Goal: Information Seeking & Learning: Learn about a topic

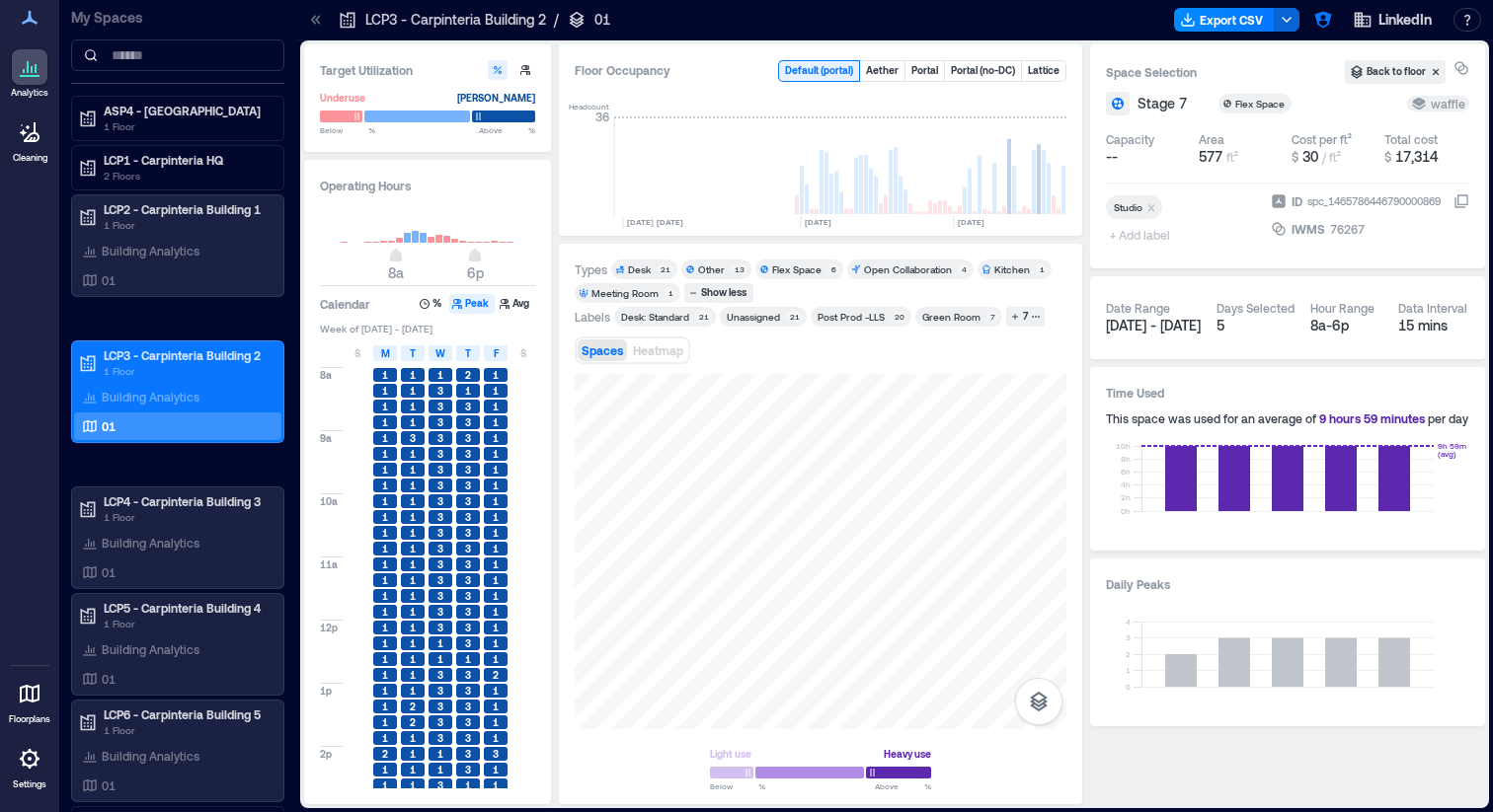
scroll to position [0, 4605]
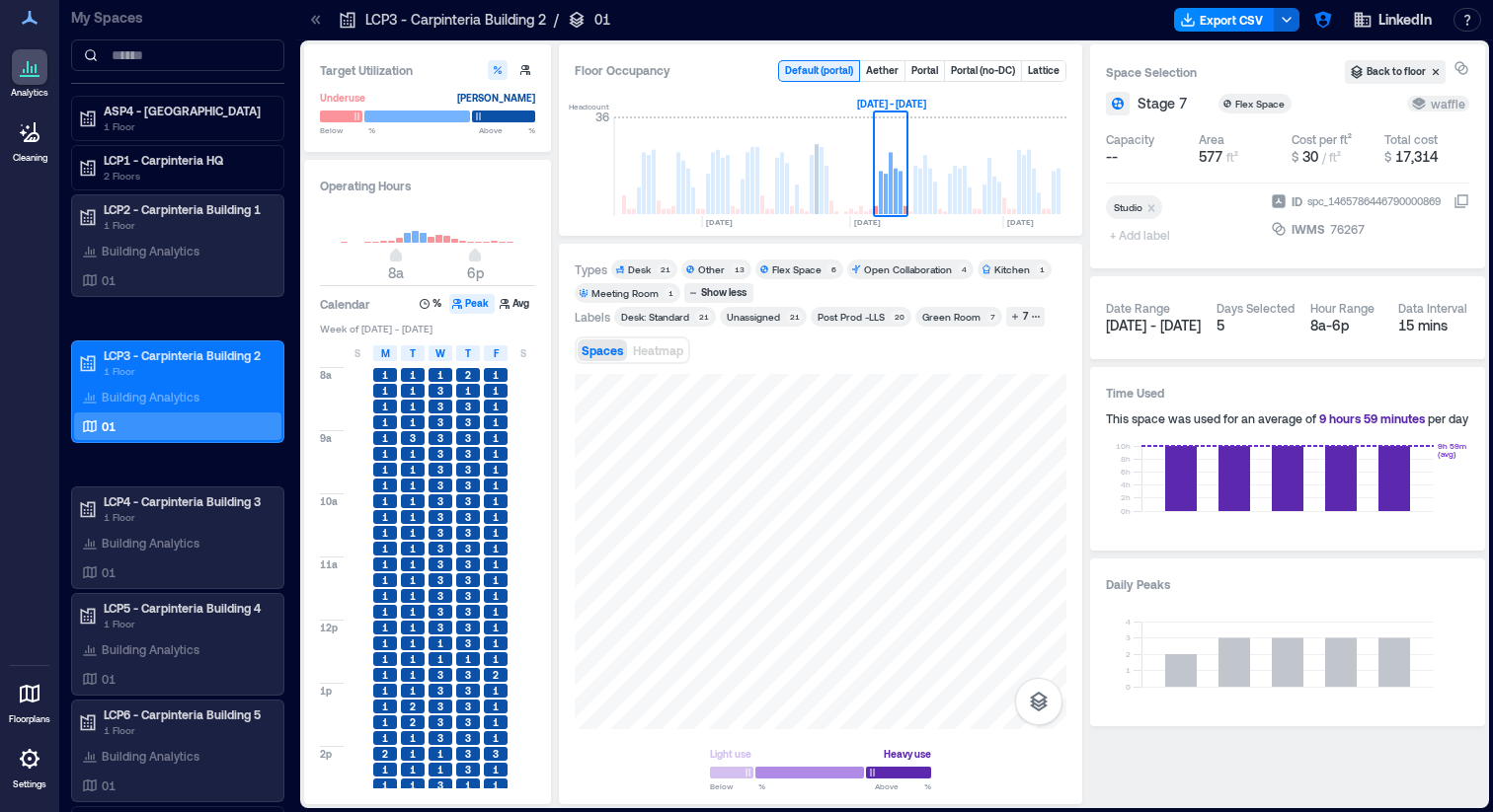
click at [1339, 23] on div "LinkedIn Resources API Documentation Help Center Contact Talk to our Founder Ha…" at bounding box center [1398, 20] width 182 height 32
click at [1322, 26] on icon "button" at bounding box center [1323, 20] width 20 height 20
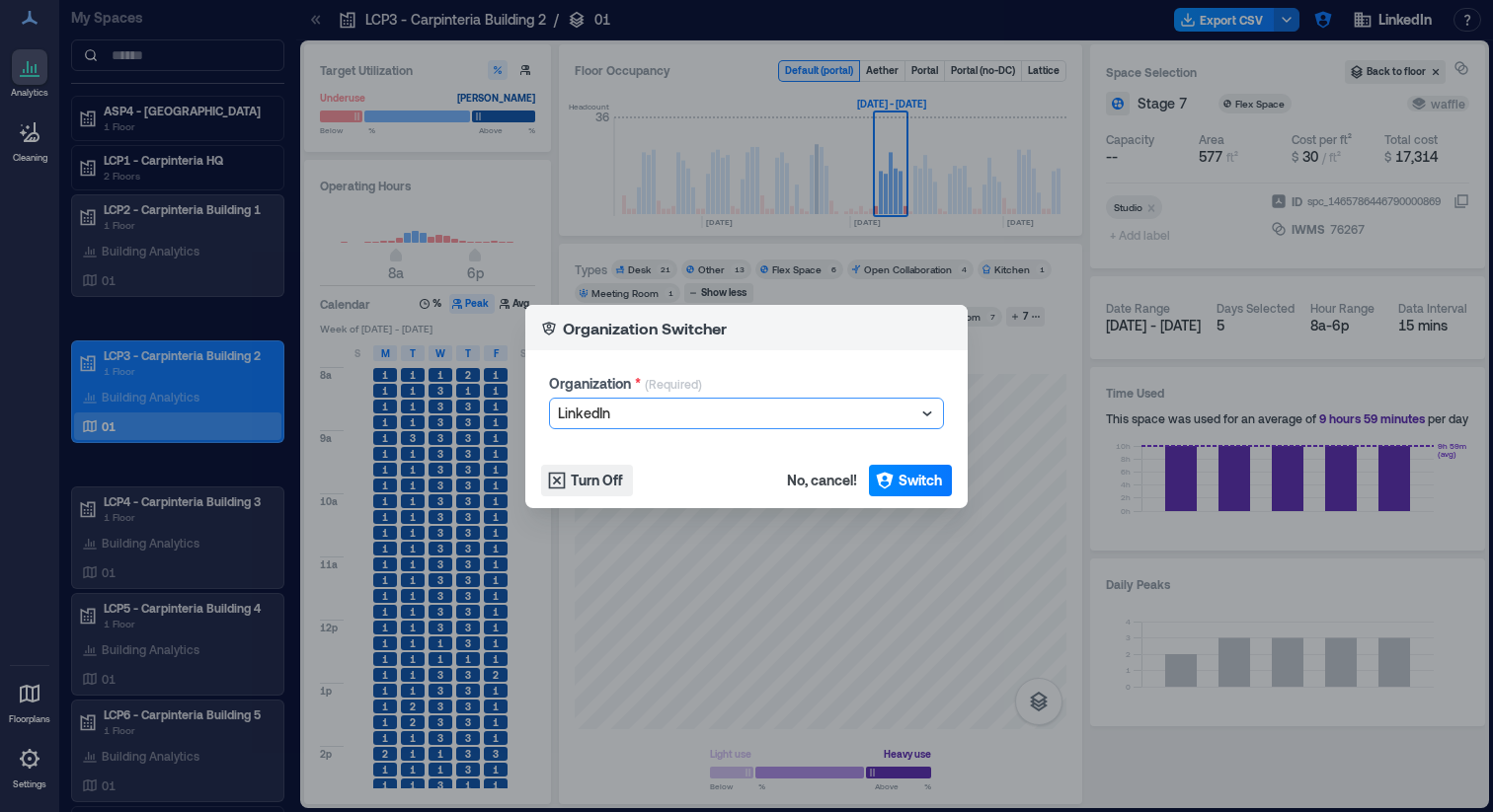
click at [746, 406] on div at bounding box center [736, 413] width 357 height 24
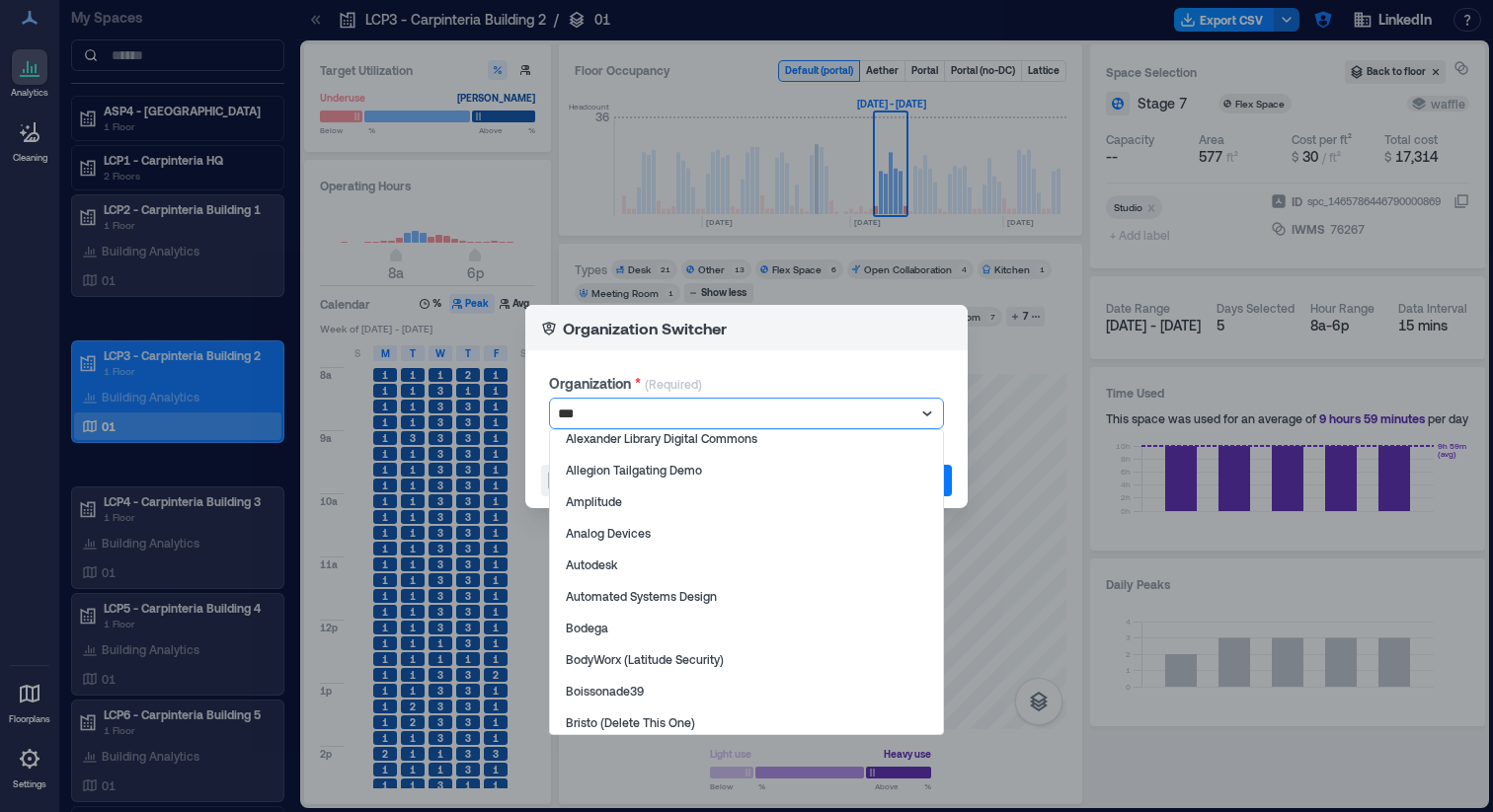
type input "****"
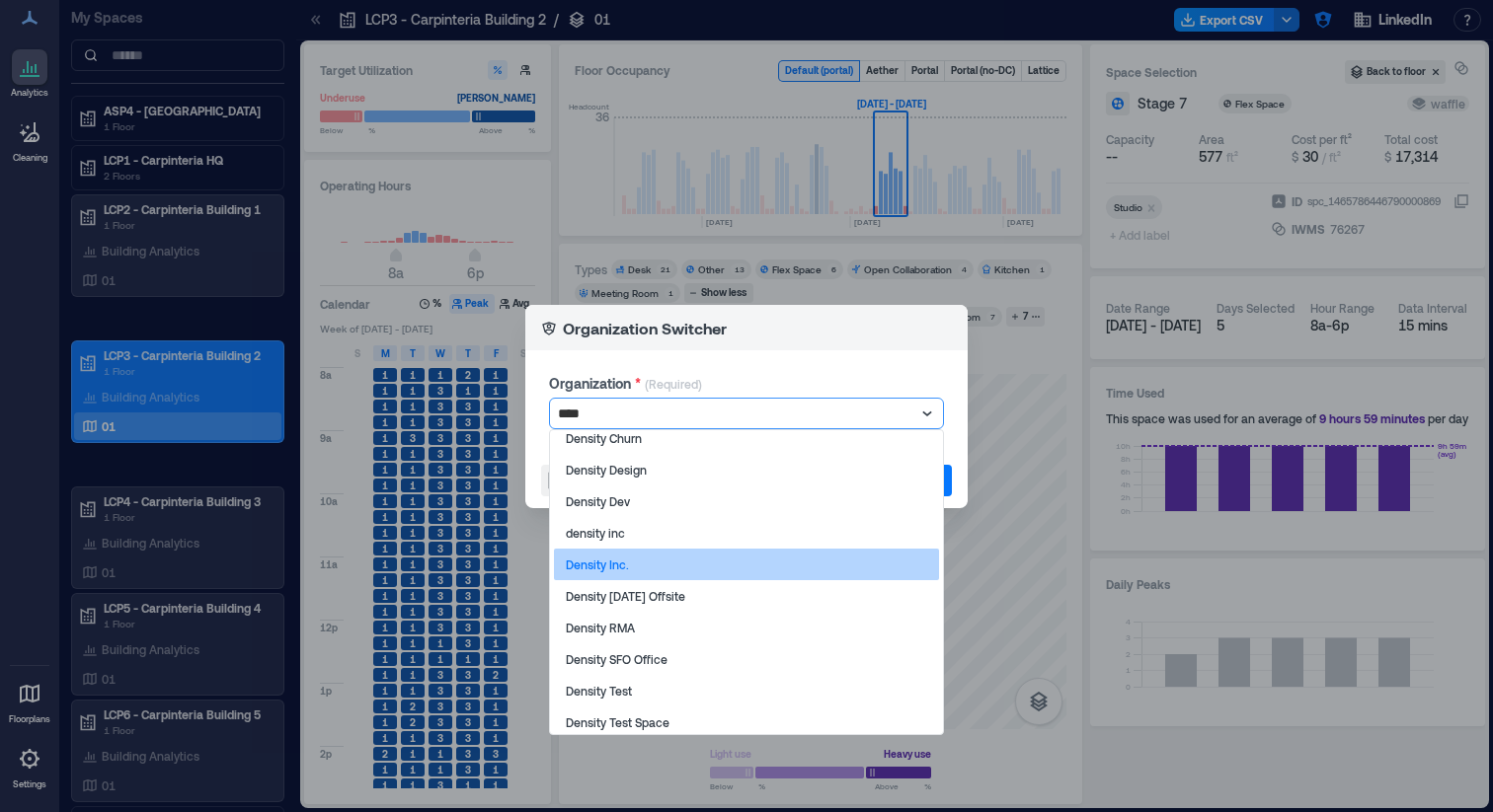
click at [643, 558] on div "Density Inc." at bounding box center [746, 565] width 385 height 32
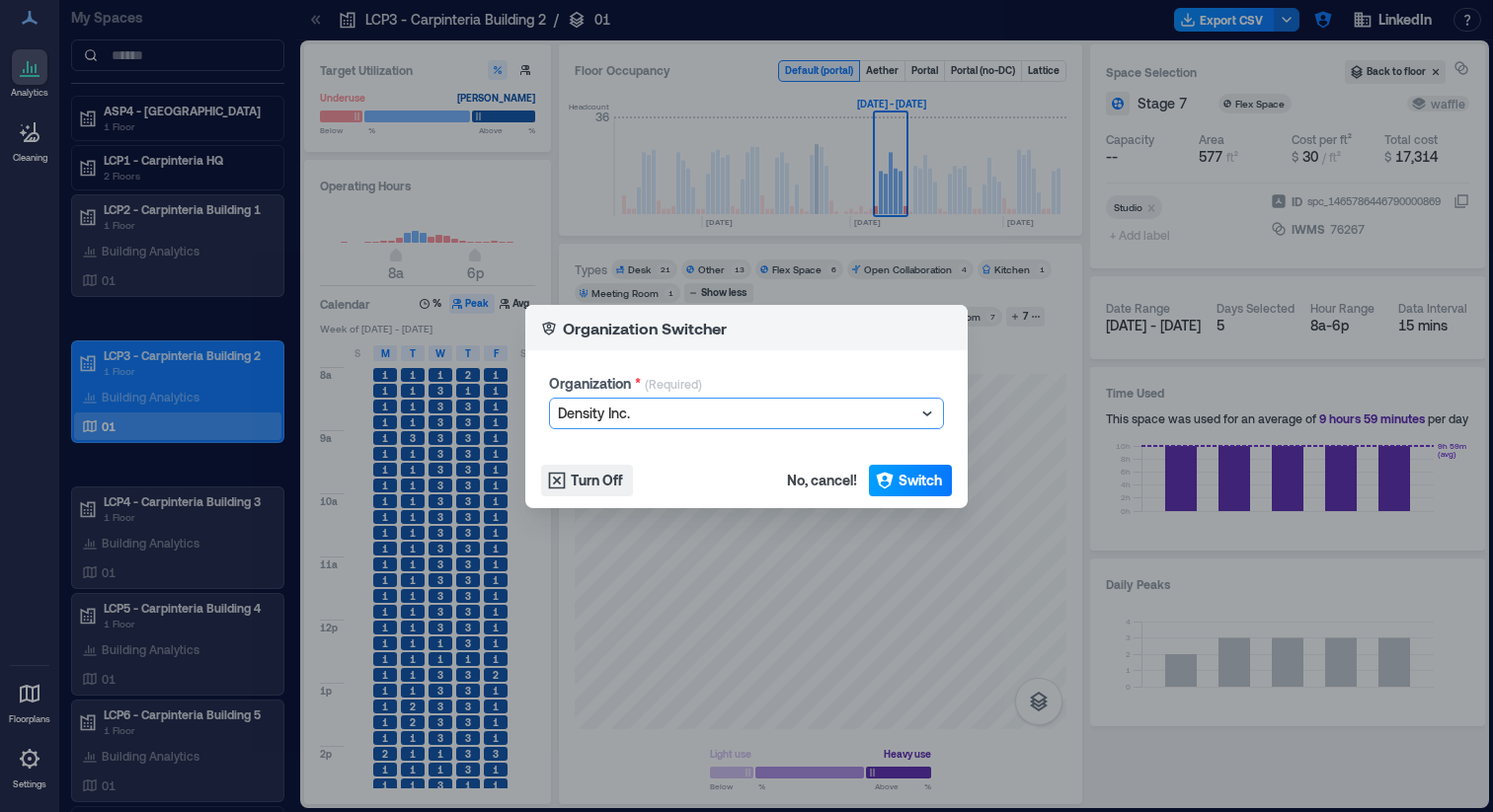
click at [908, 472] on span "Switch" at bounding box center [920, 481] width 44 height 20
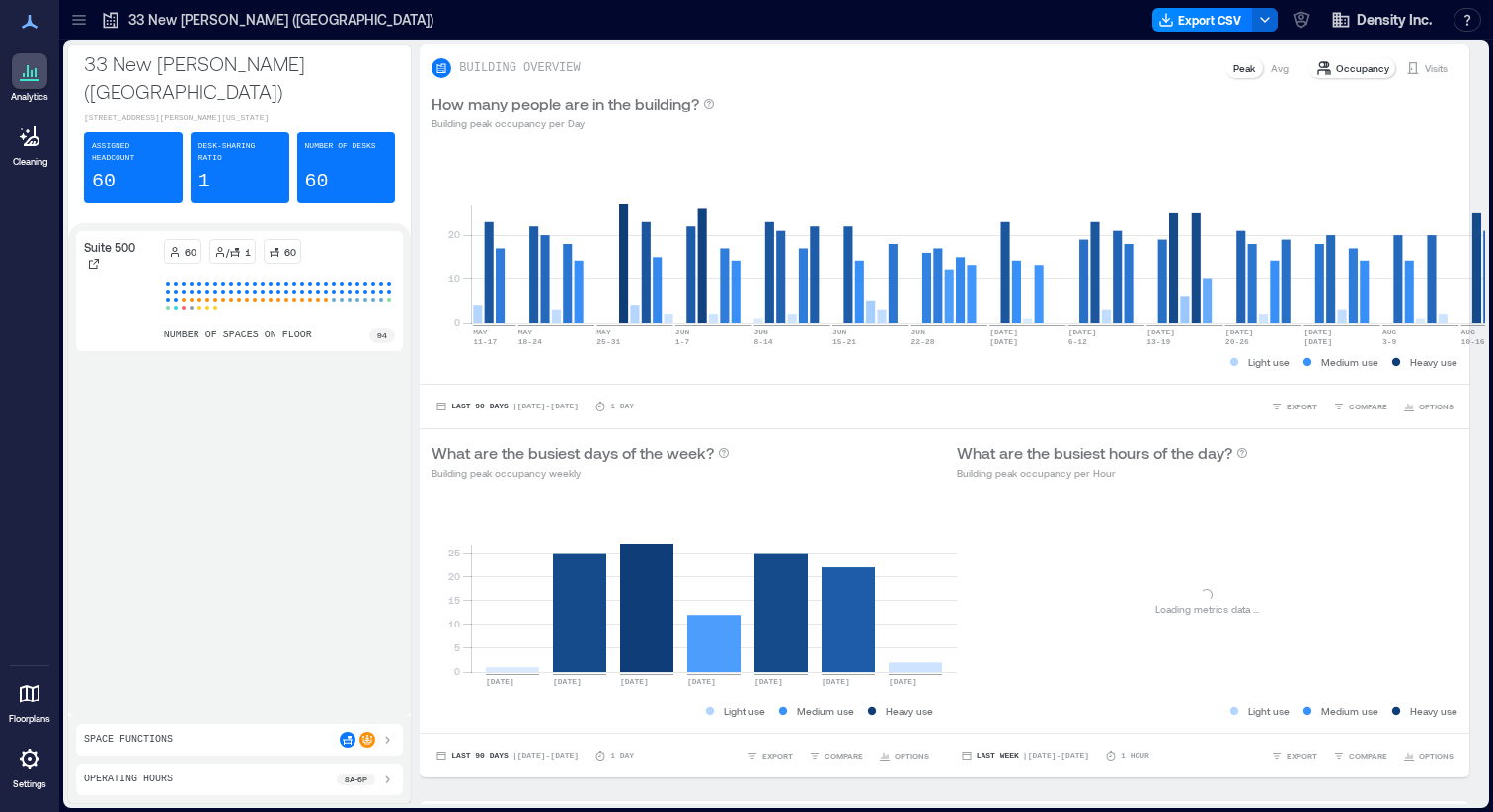
click at [80, 14] on icon at bounding box center [79, 20] width 20 height 20
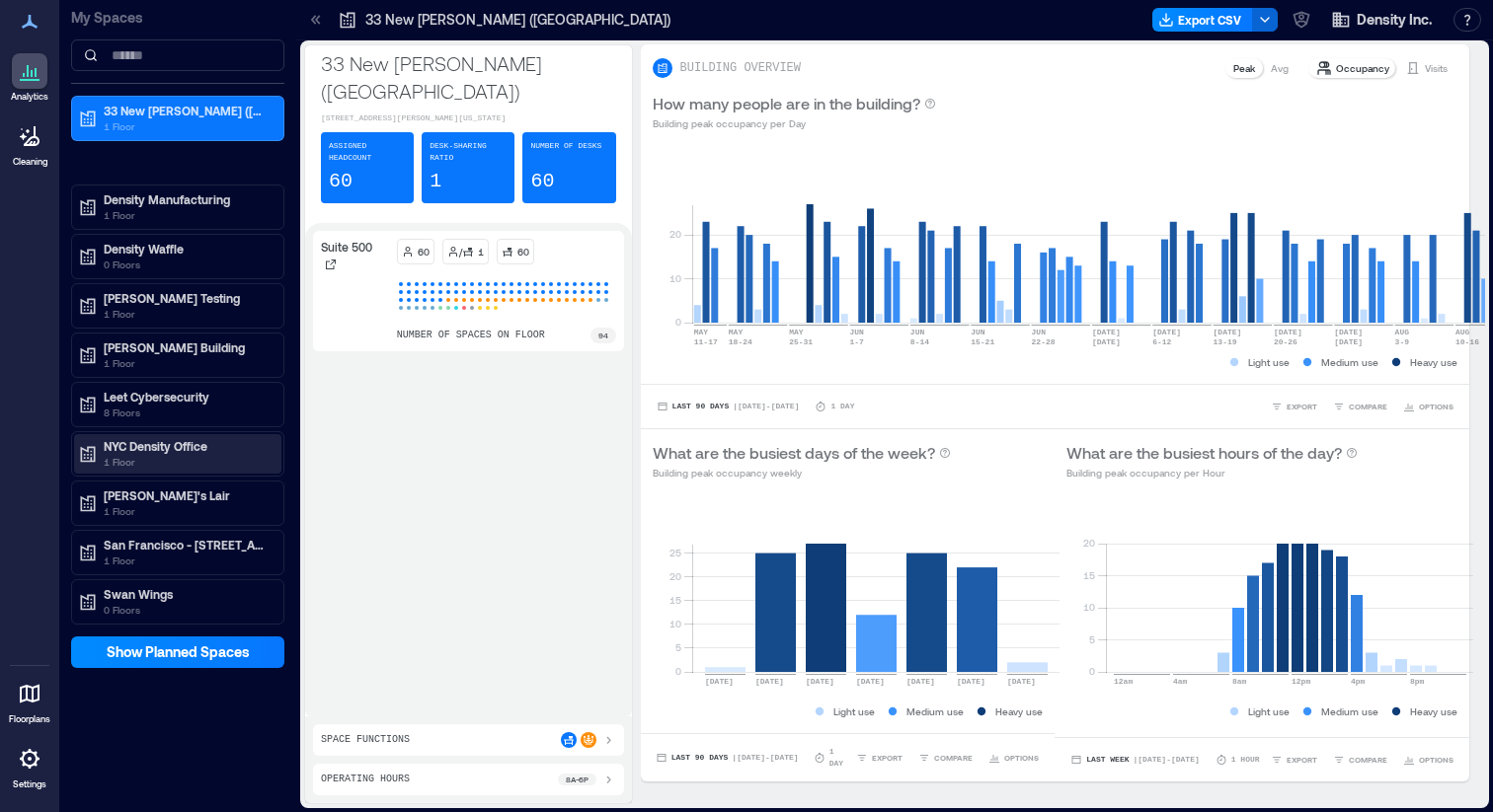
click at [176, 442] on p "NYC Density Office" at bounding box center [187, 446] width 166 height 16
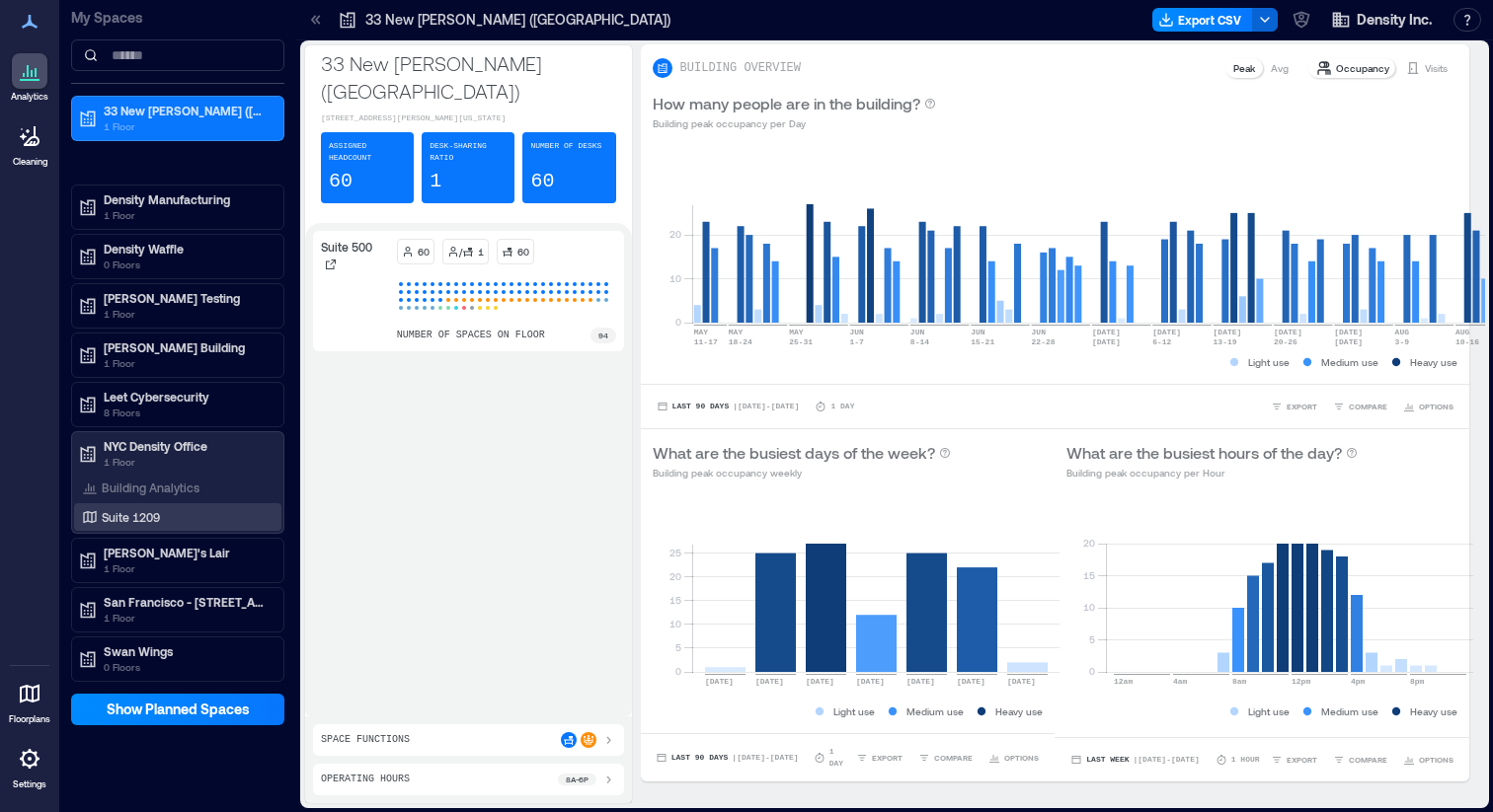
click at [155, 514] on p "Suite 1209" at bounding box center [131, 517] width 58 height 16
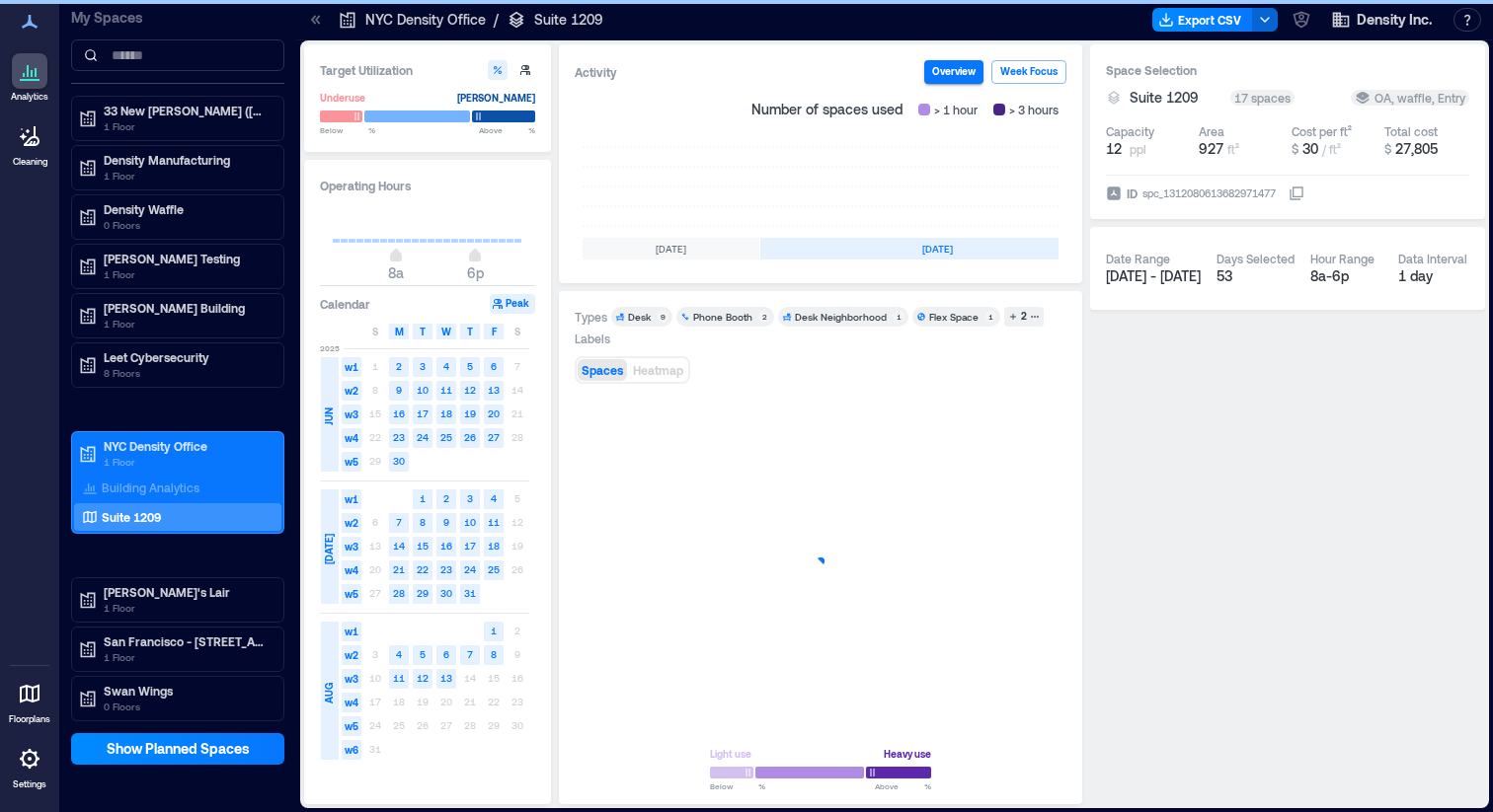
scroll to position [0, 591]
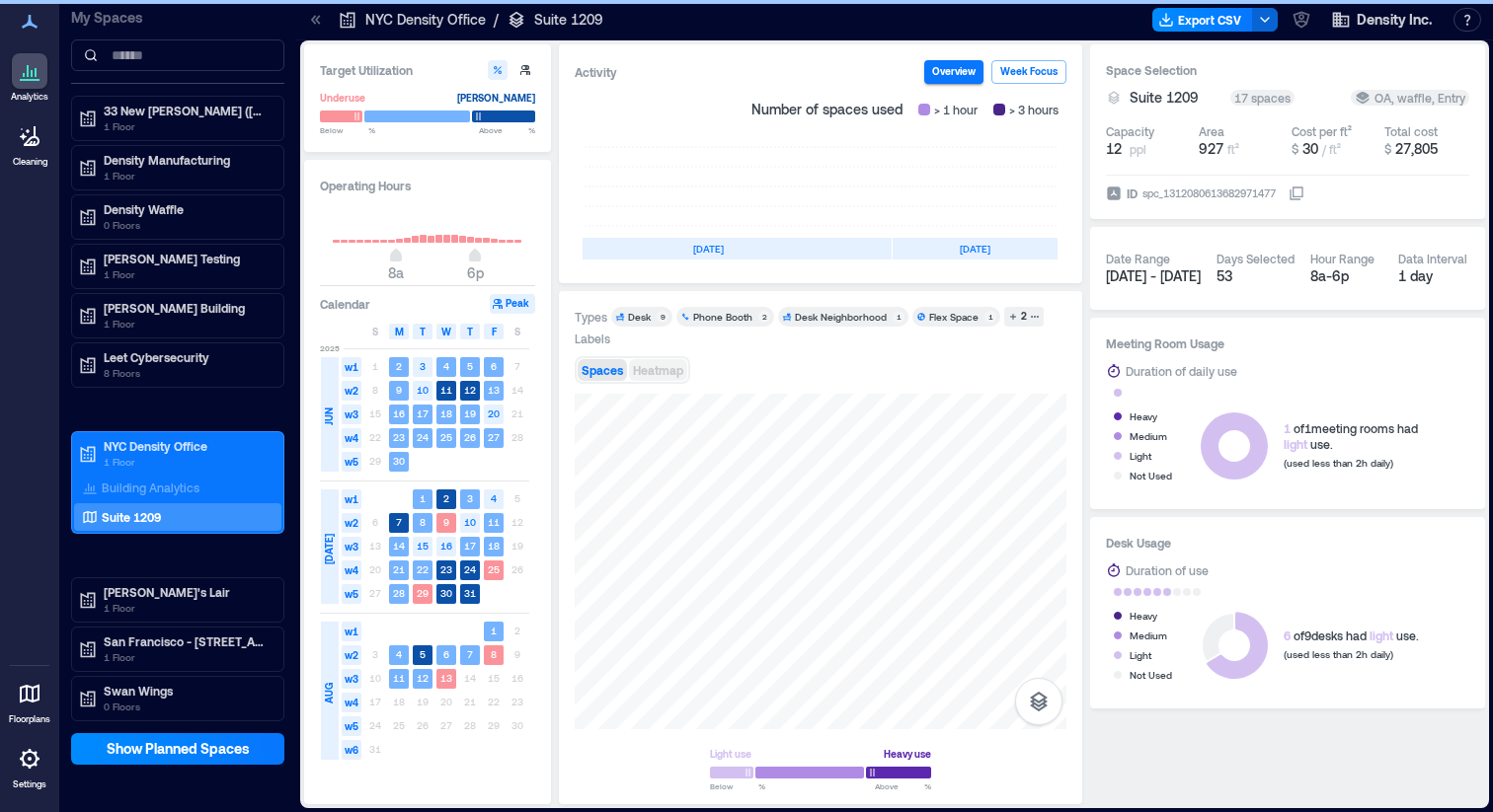
click at [653, 374] on span "Heatmap" at bounding box center [658, 370] width 50 height 14
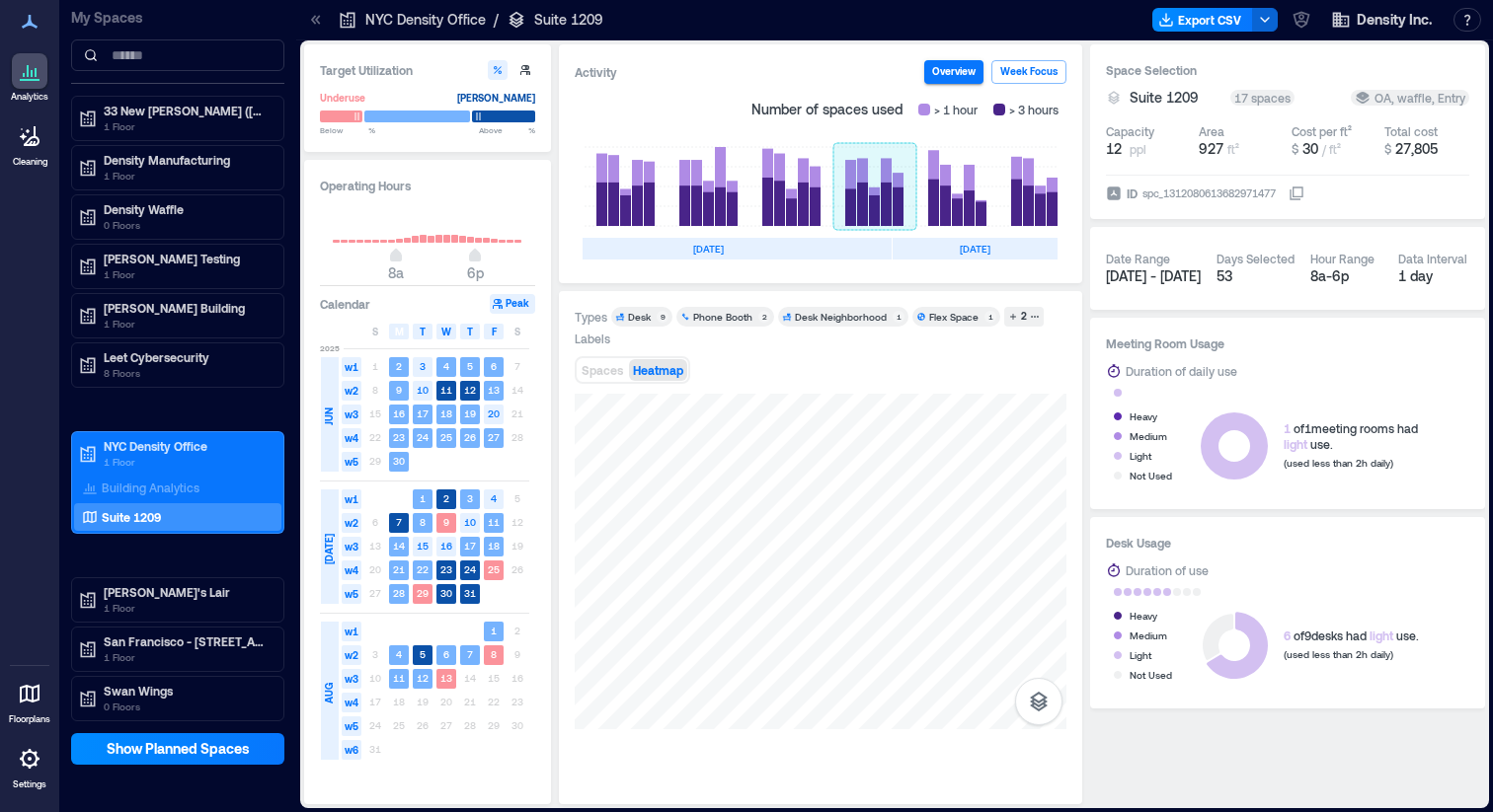
click at [855, 209] on rect at bounding box center [875, 187] width 83 height 79
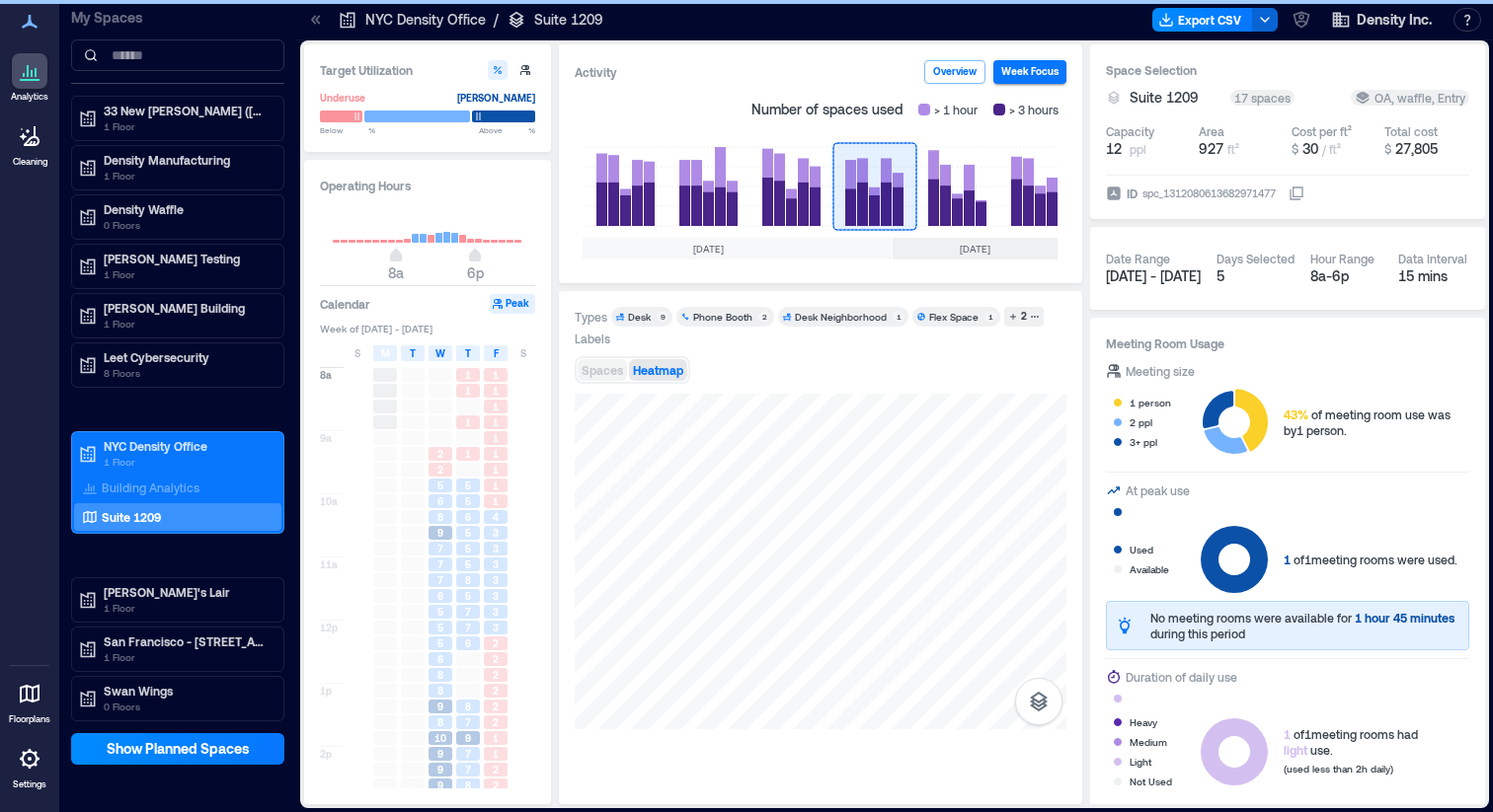
click at [609, 363] on span "Spaces" at bounding box center [603, 370] width 42 height 14
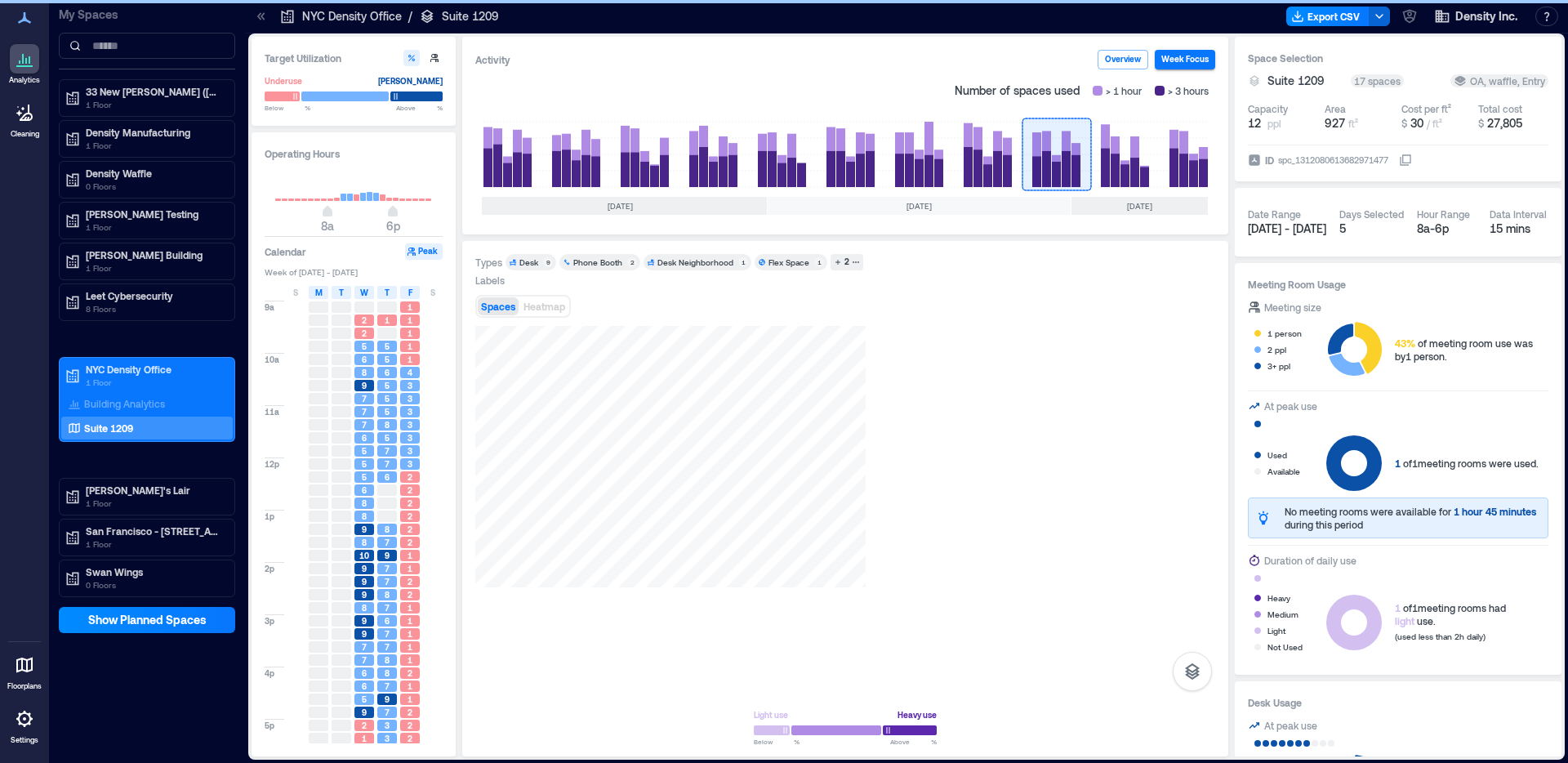
scroll to position [0, 155]
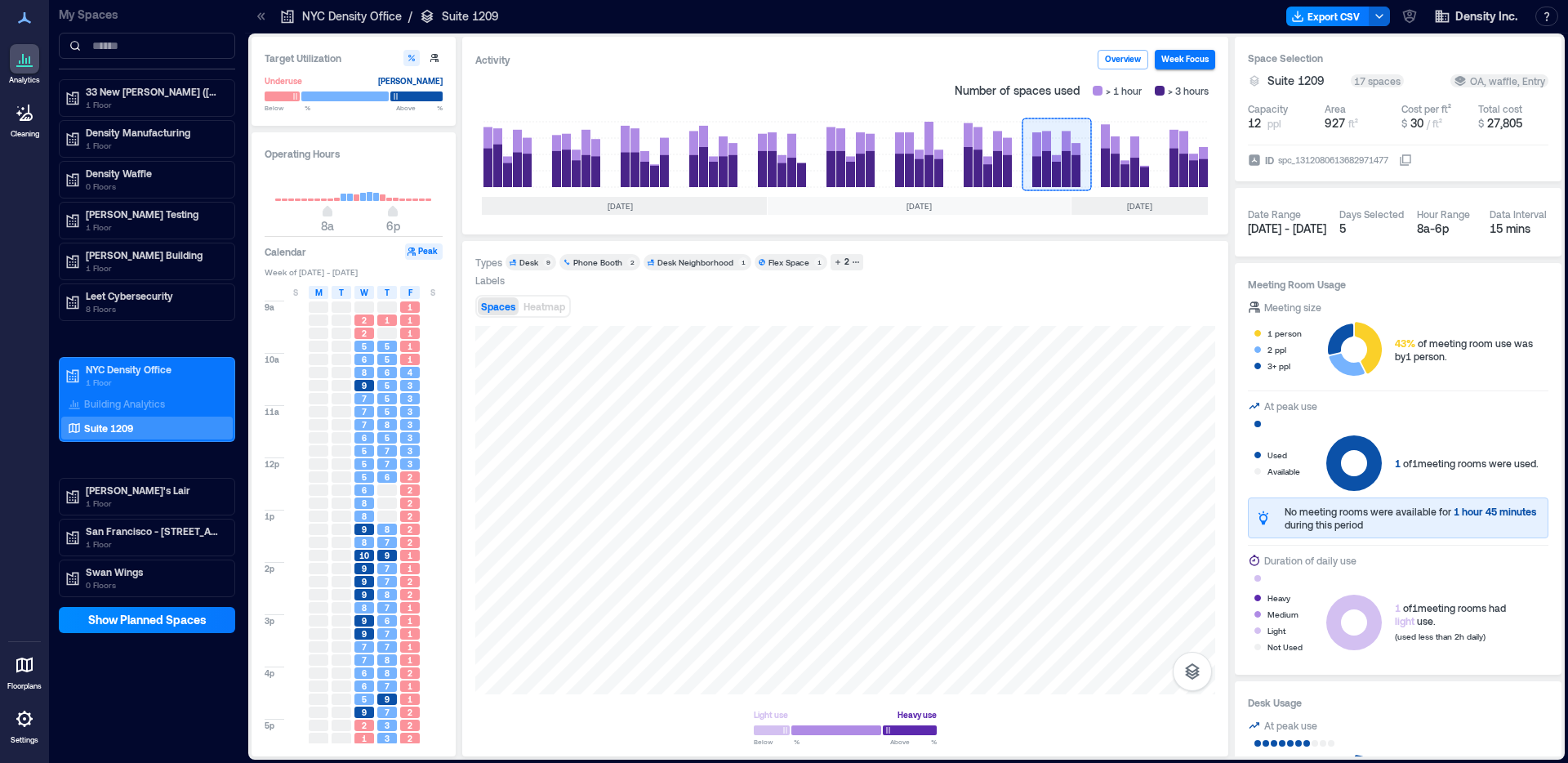
click at [1206, 165] on rect at bounding box center [1184, 155] width 49 height 65
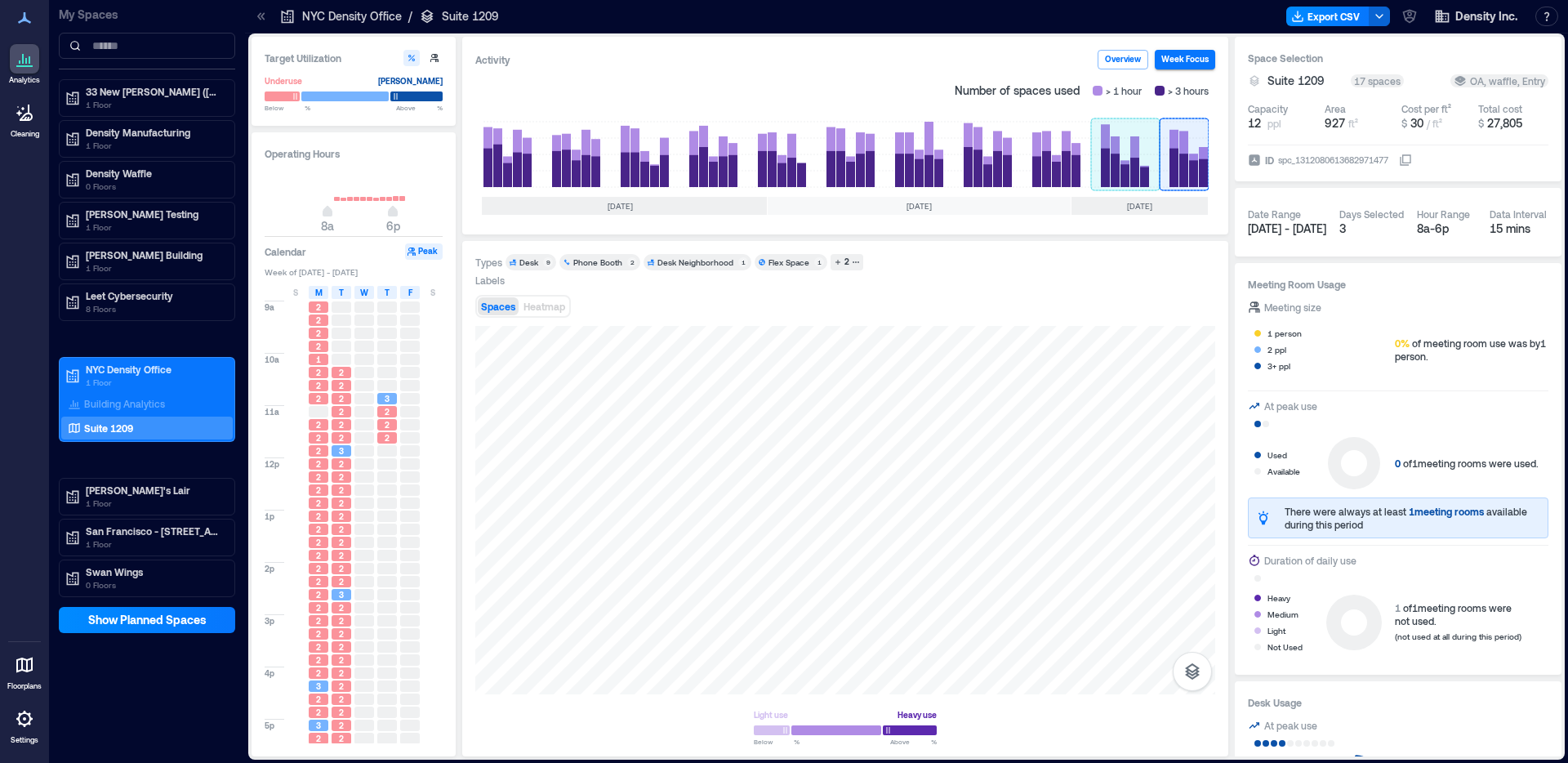
click at [1125, 169] on rect at bounding box center [1125, 155] width 69 height 65
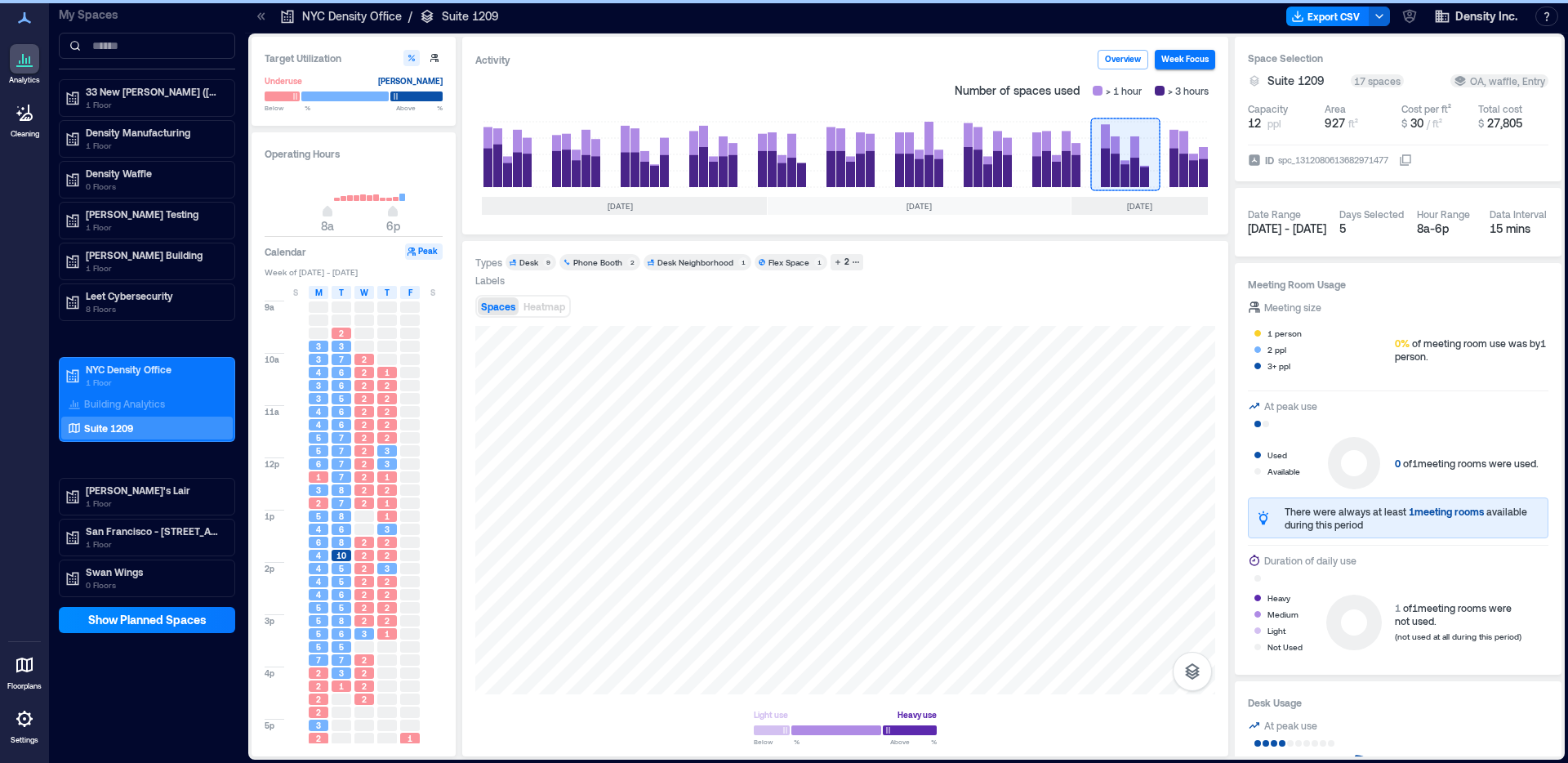
scroll to position [0, 155]
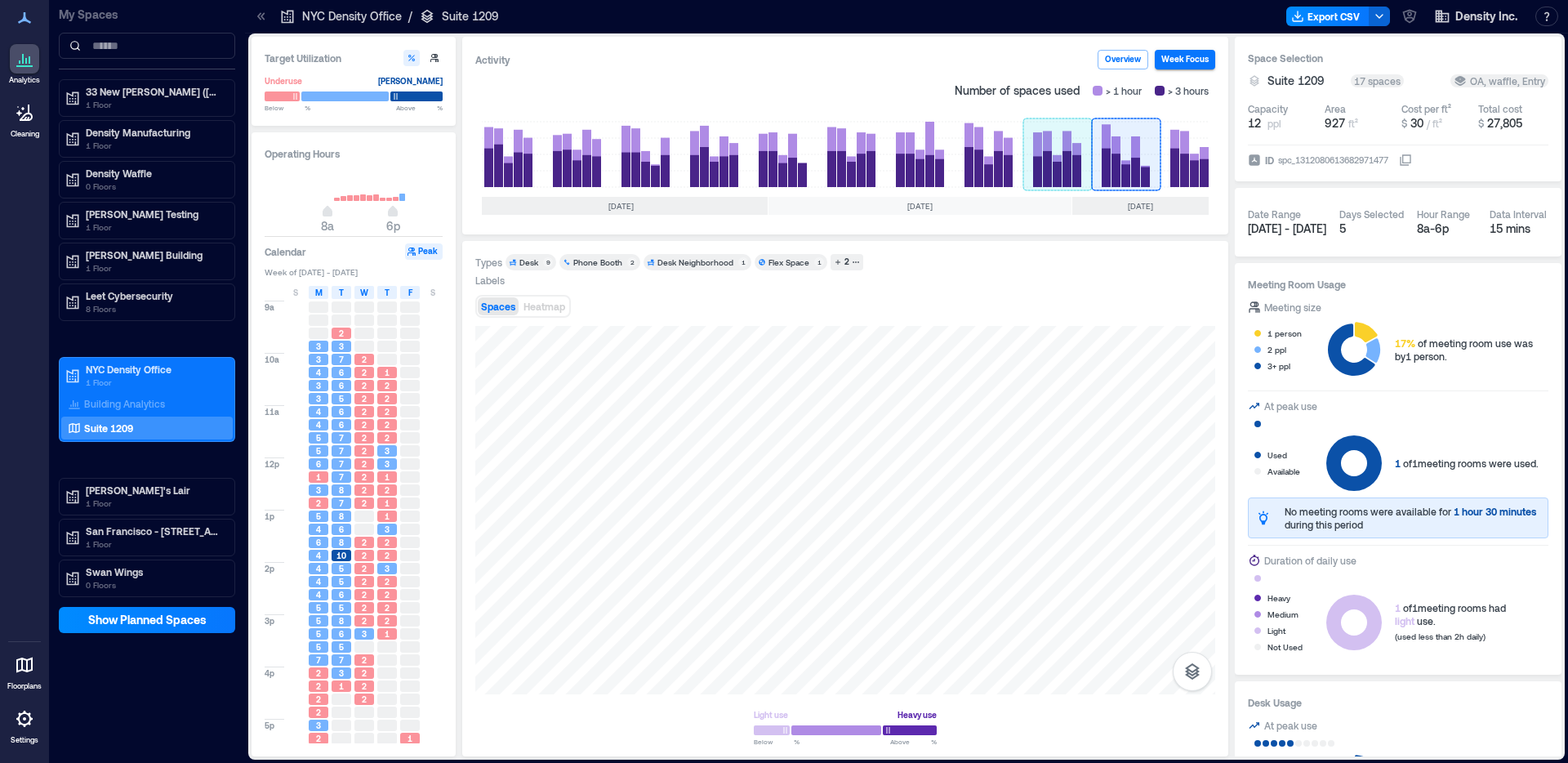
click at [1064, 176] on rect at bounding box center [1057, 155] width 69 height 65
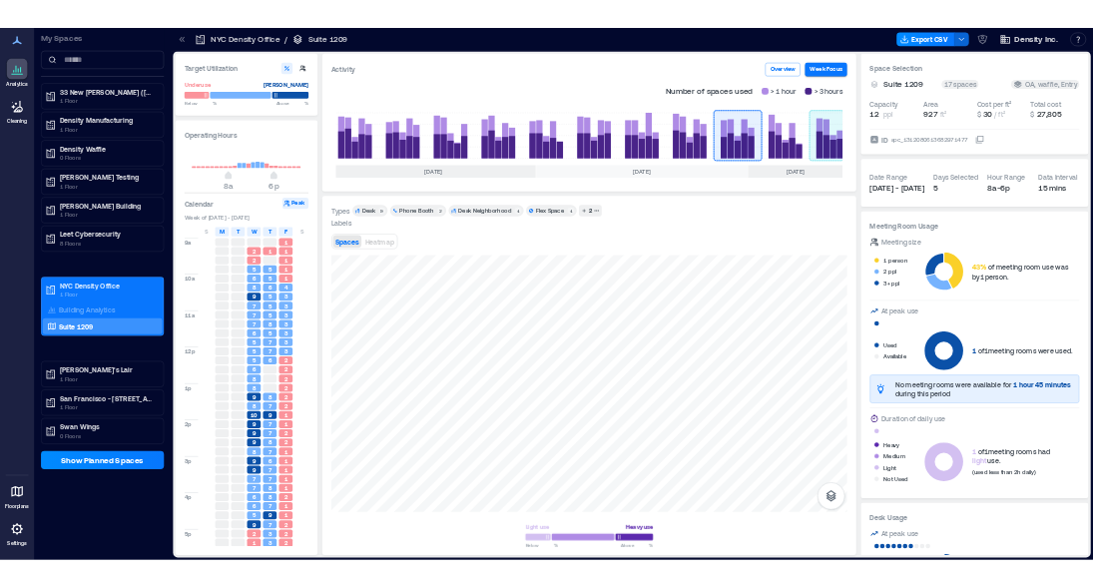
scroll to position [0, 187]
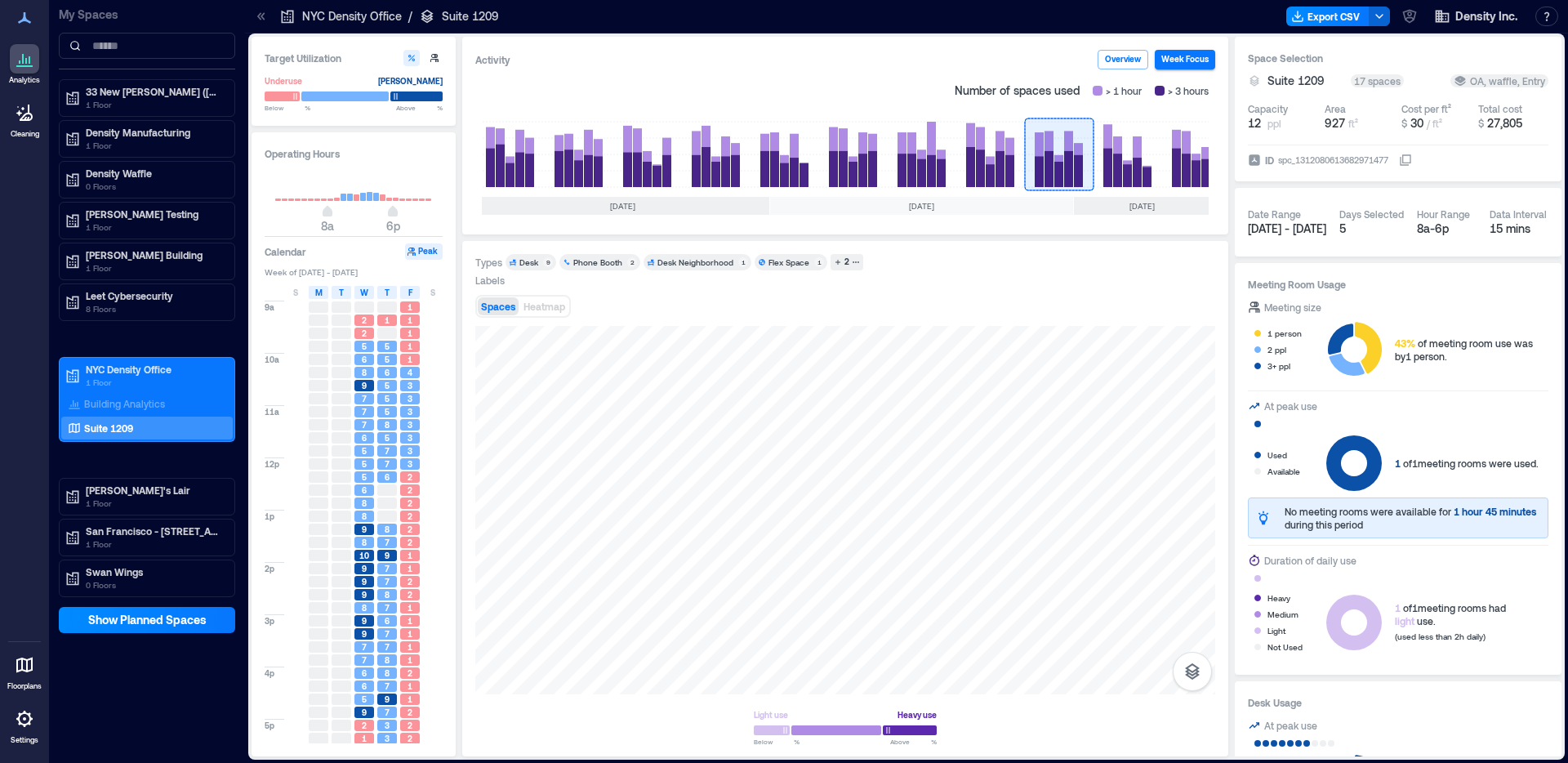
click at [1210, 168] on div "Number of spaces used > 1 hour > 3 hours [DATE] [DATE] [DATE] [DATE]" at bounding box center [845, 149] width 740 height 146
click at [1192, 168] on rect at bounding box center [1187, 155] width 49 height 65
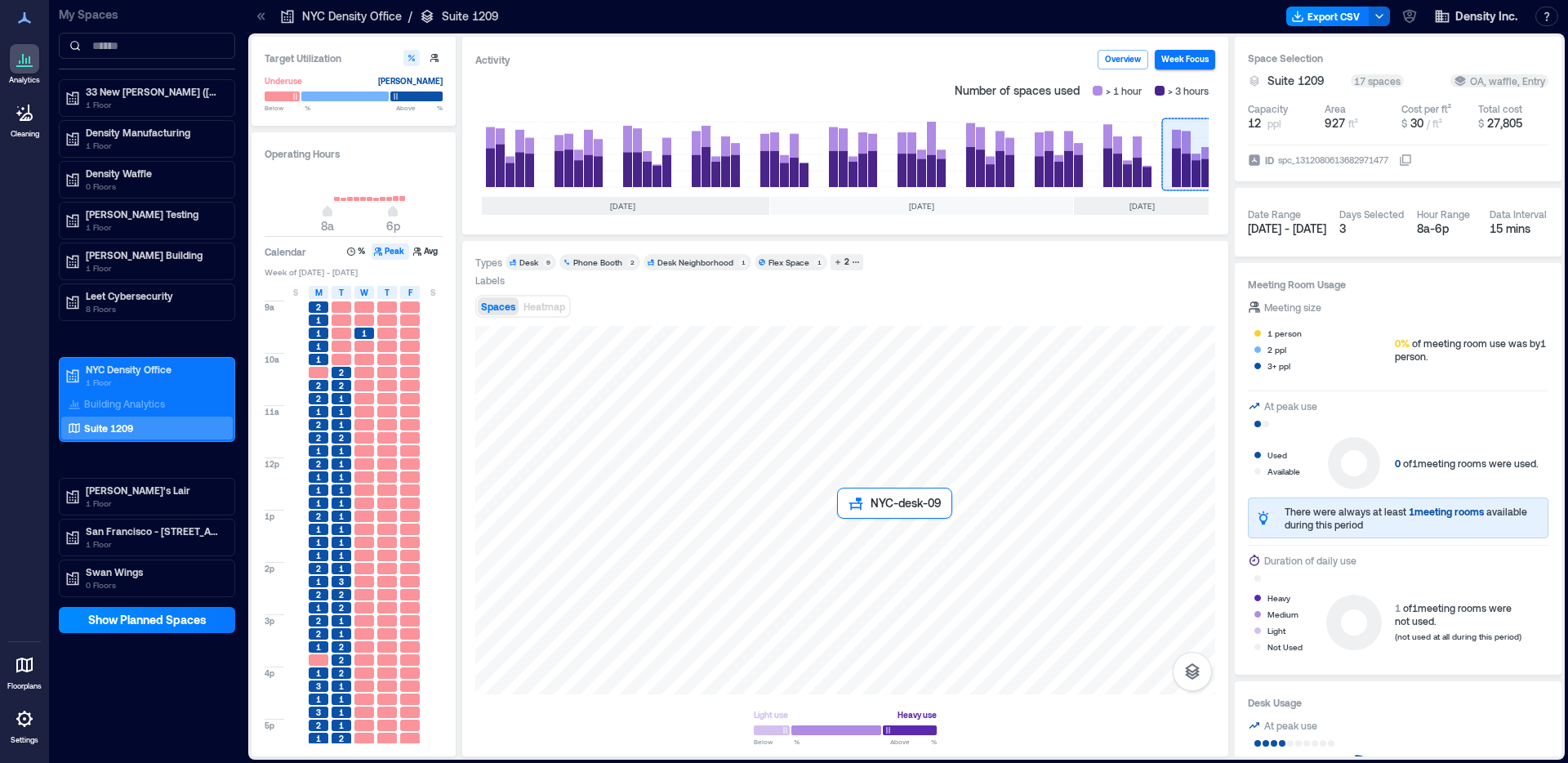
click at [853, 537] on div at bounding box center [845, 510] width 740 height 368
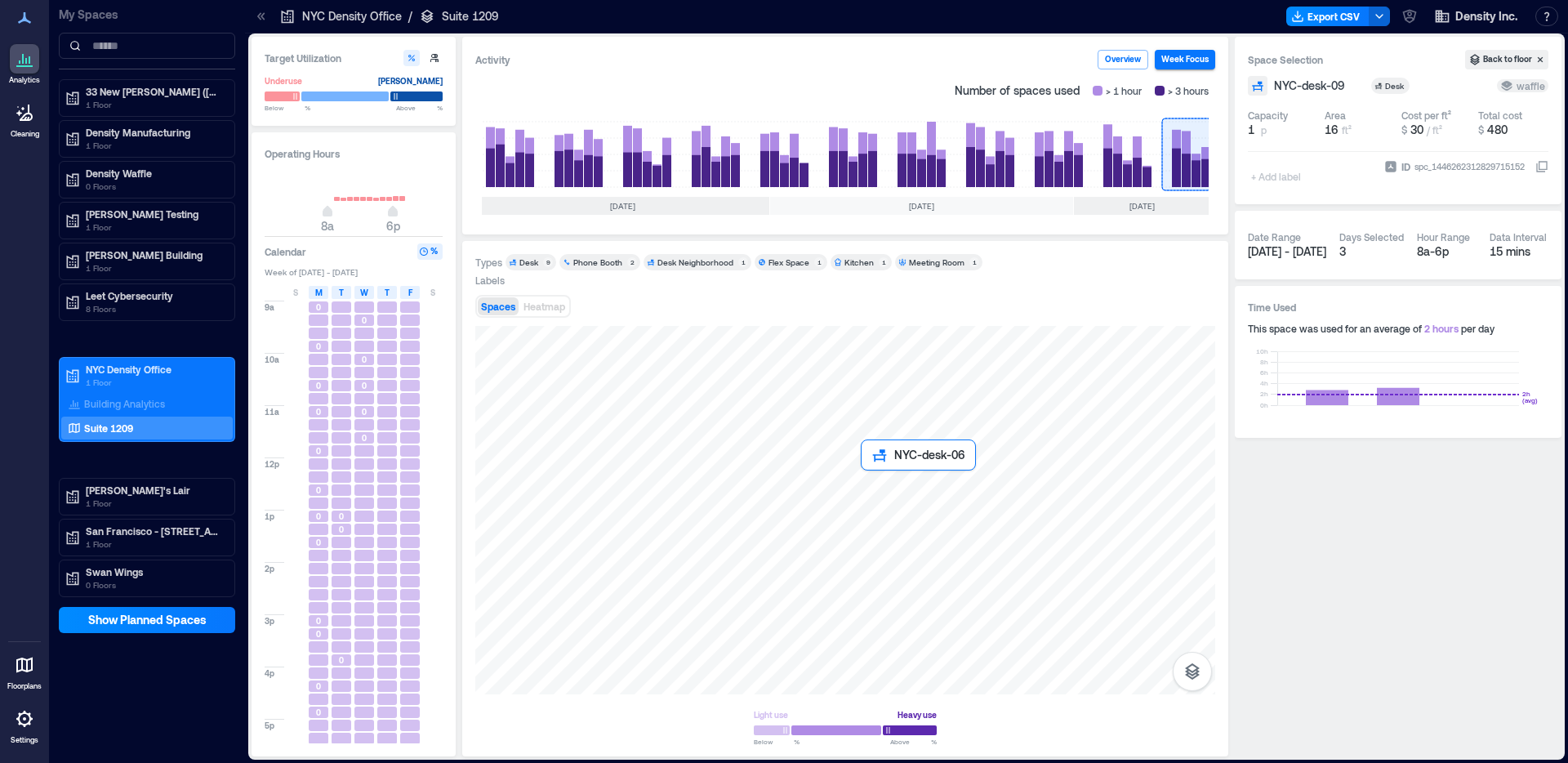
click at [872, 481] on div at bounding box center [845, 510] width 740 height 368
click at [849, 486] on div at bounding box center [845, 510] width 740 height 368
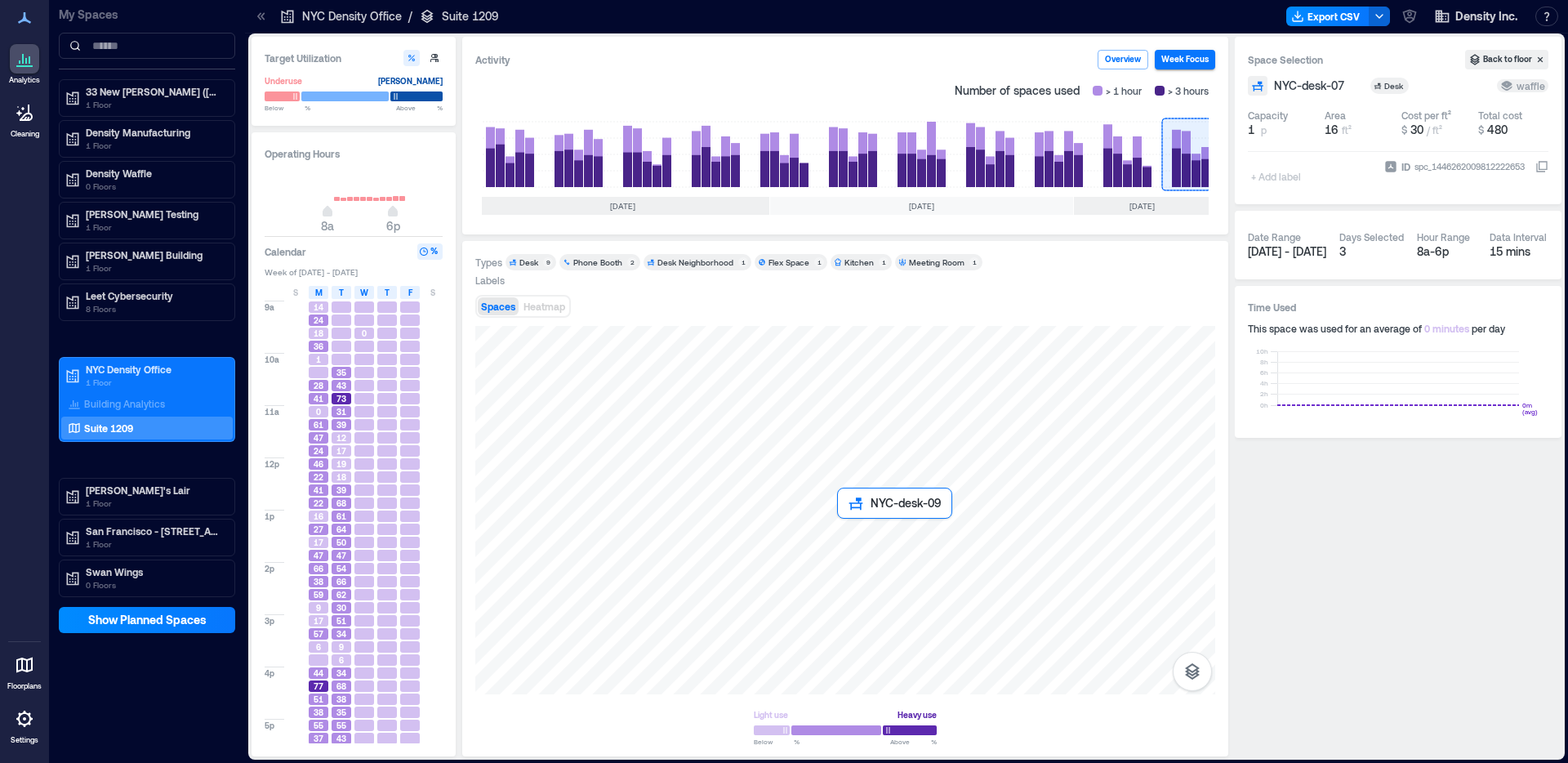
click at [852, 535] on div at bounding box center [845, 510] width 740 height 368
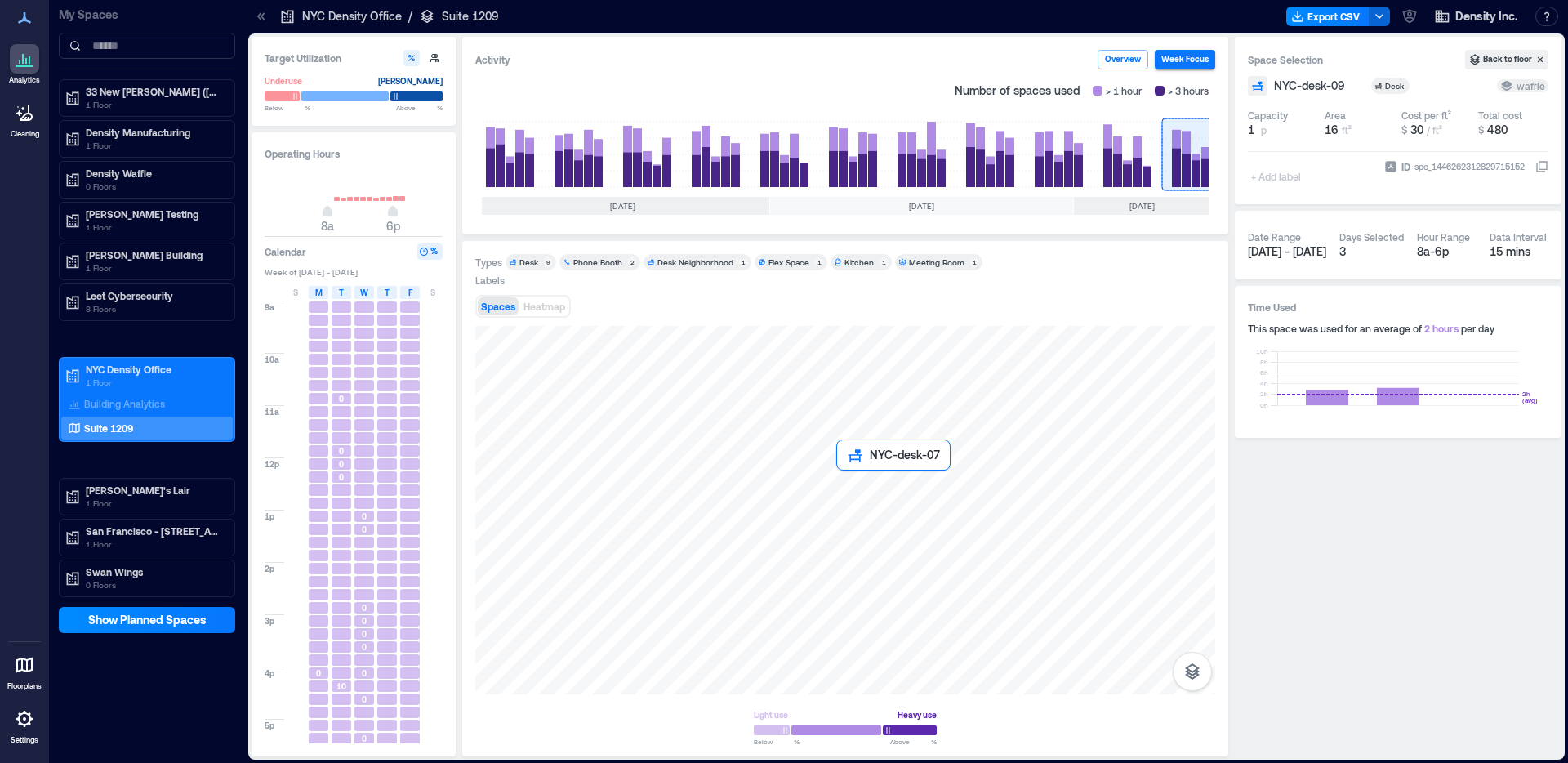
click at [848, 483] on div at bounding box center [845, 510] width 740 height 368
click at [873, 485] on div at bounding box center [845, 510] width 740 height 368
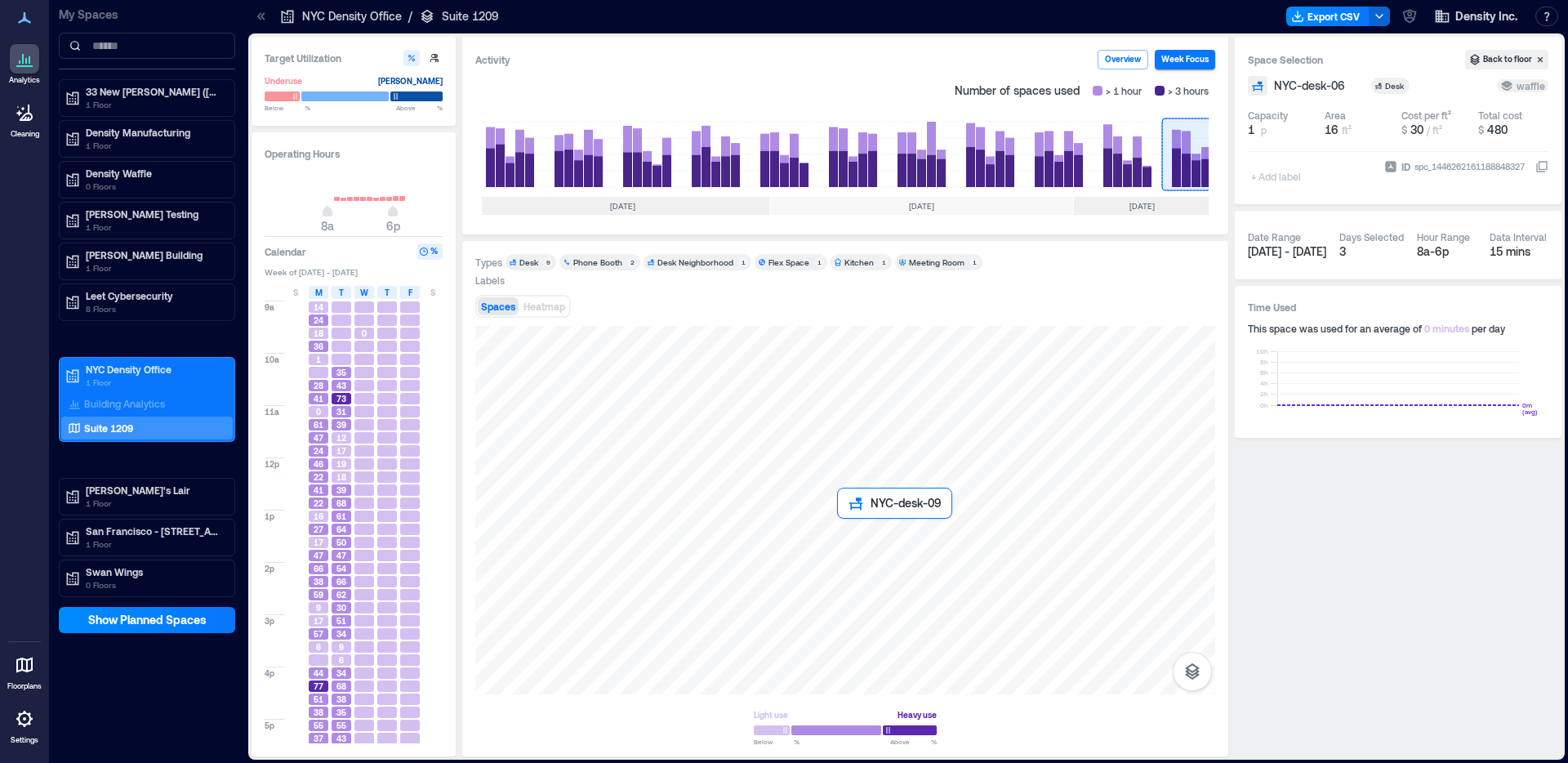
click at [843, 533] on div at bounding box center [845, 510] width 740 height 368
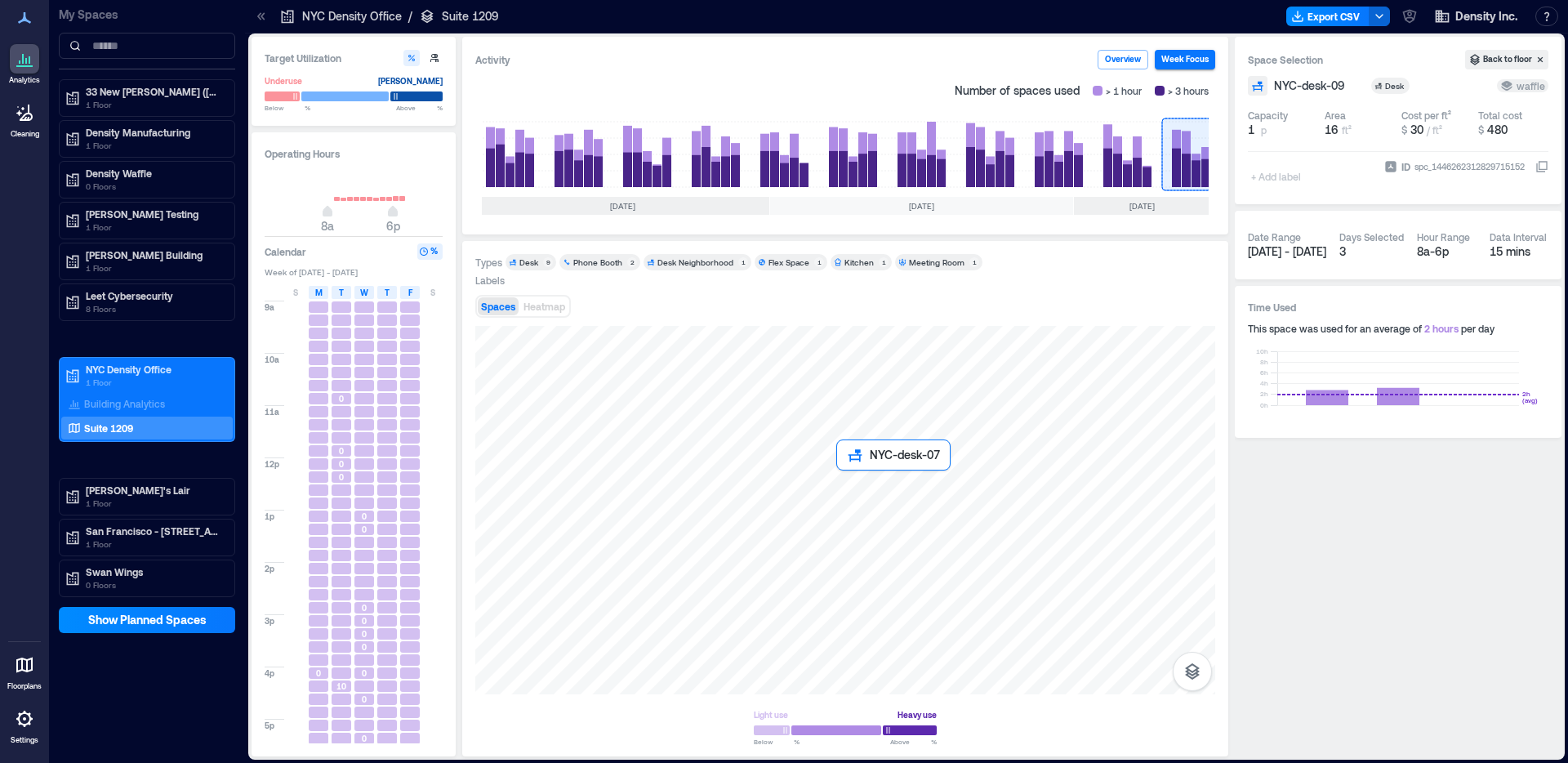
click at [854, 485] on div at bounding box center [845, 510] width 740 height 368
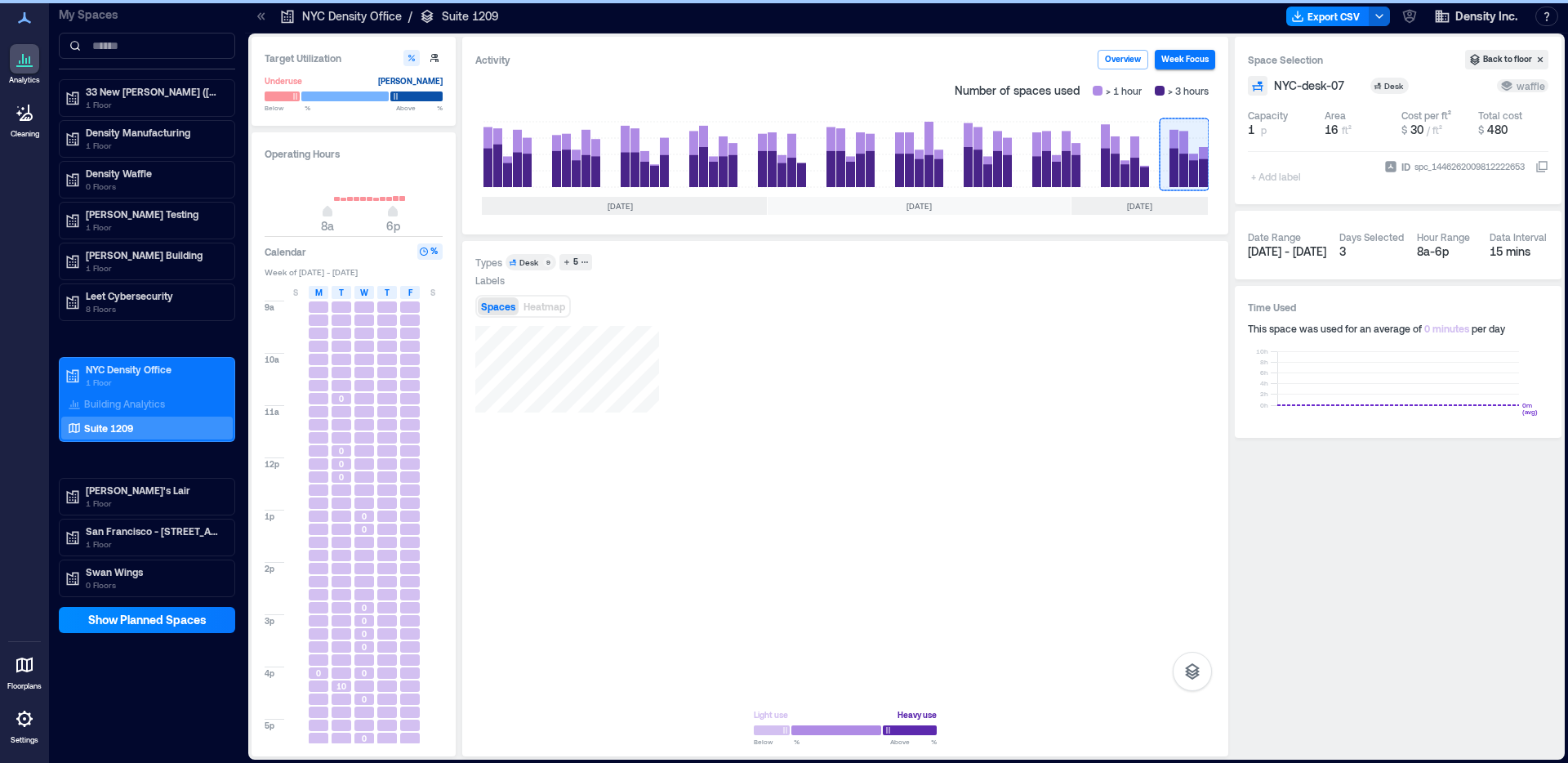
scroll to position [0, 155]
